Goal: Transaction & Acquisition: Subscribe to service/newsletter

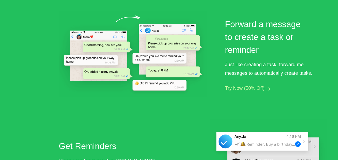
scroll to position [481, 0]
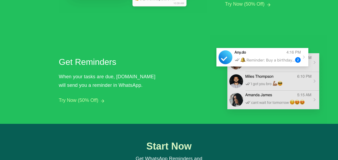
click at [98, 98] on button "Try Now (50% Off)" at bounding box center [79, 100] width 40 height 6
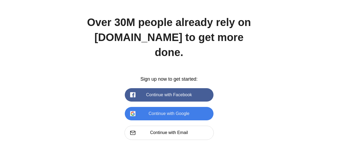
scroll to position [745, 0]
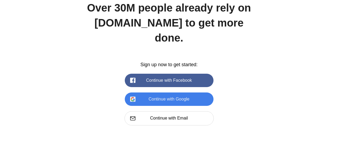
click at [171, 92] on button "Continue with Google" at bounding box center [169, 98] width 89 height 13
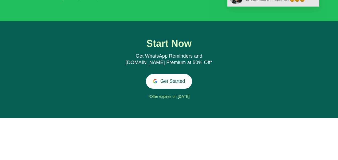
scroll to position [585, 0]
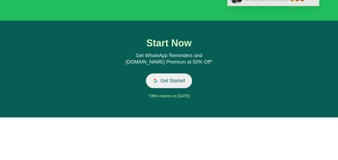
click at [176, 80] on button "Get Started" at bounding box center [169, 80] width 46 height 15
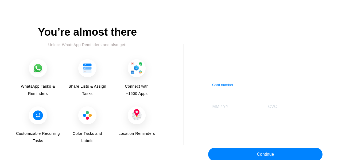
scroll to position [694, 0]
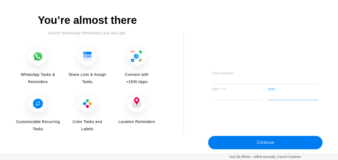
click at [230, 140] on button "Continue" at bounding box center [265, 142] width 115 height 13
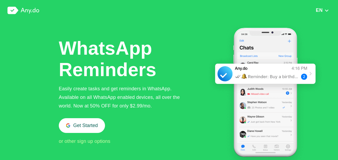
scroll to position [585, 0]
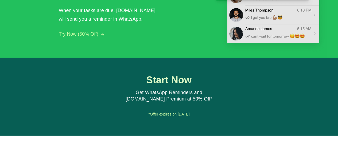
scroll to position [597, 0]
